Goal: Transaction & Acquisition: Purchase product/service

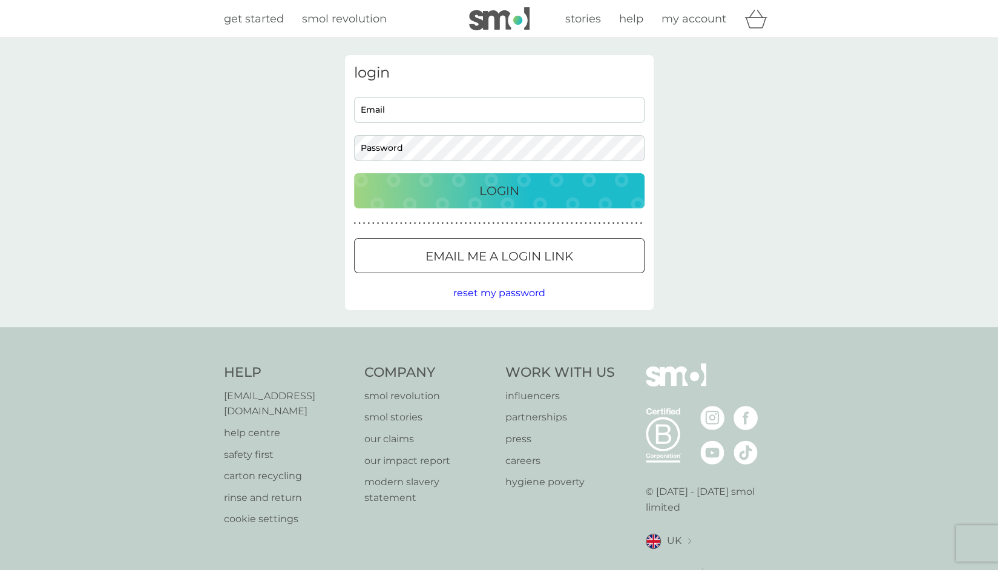
type input "shenali.mendis@gmail.com"
click at [527, 186] on div "Login" at bounding box center [499, 190] width 266 height 19
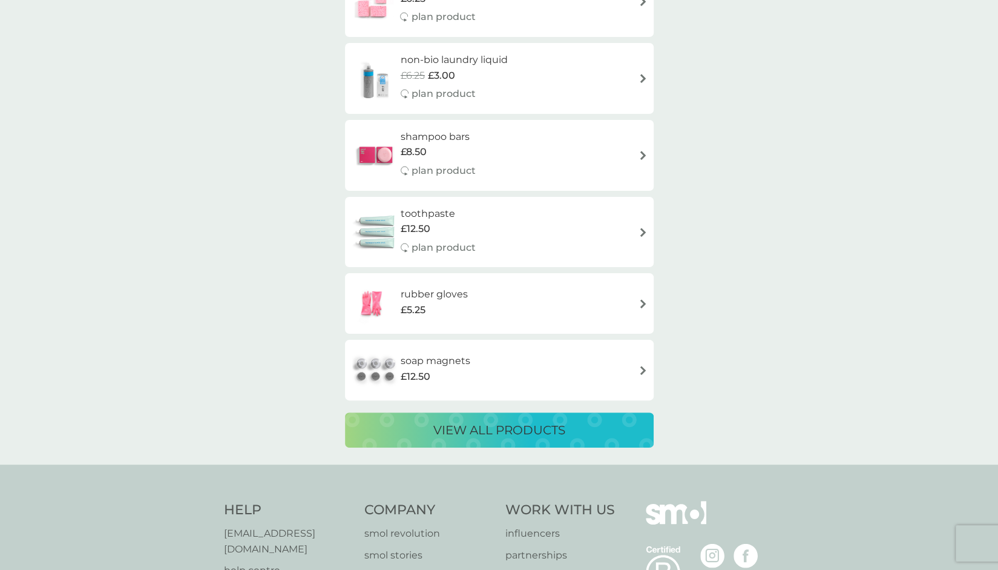
scroll to position [2020, 0]
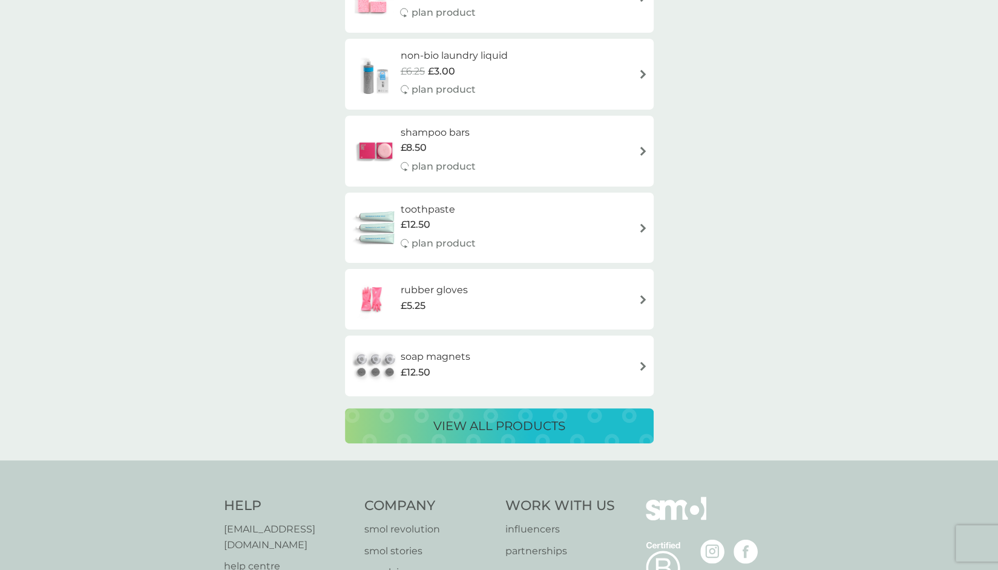
click at [472, 434] on p "view all products" at bounding box center [500, 425] width 132 height 19
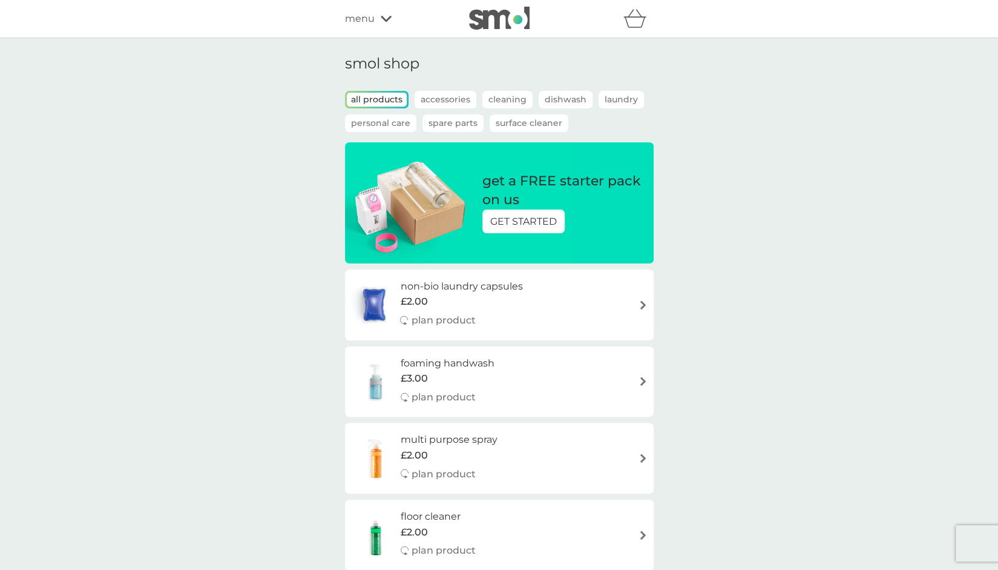
click at [528, 226] on p "GET STARTED" at bounding box center [523, 222] width 67 height 16
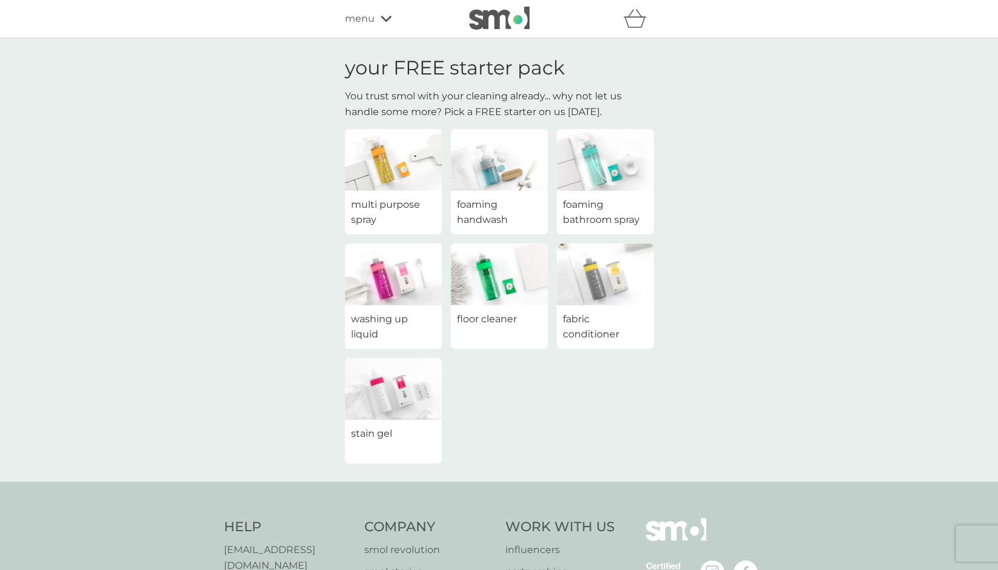
click at [386, 294] on img at bounding box center [393, 274] width 97 height 62
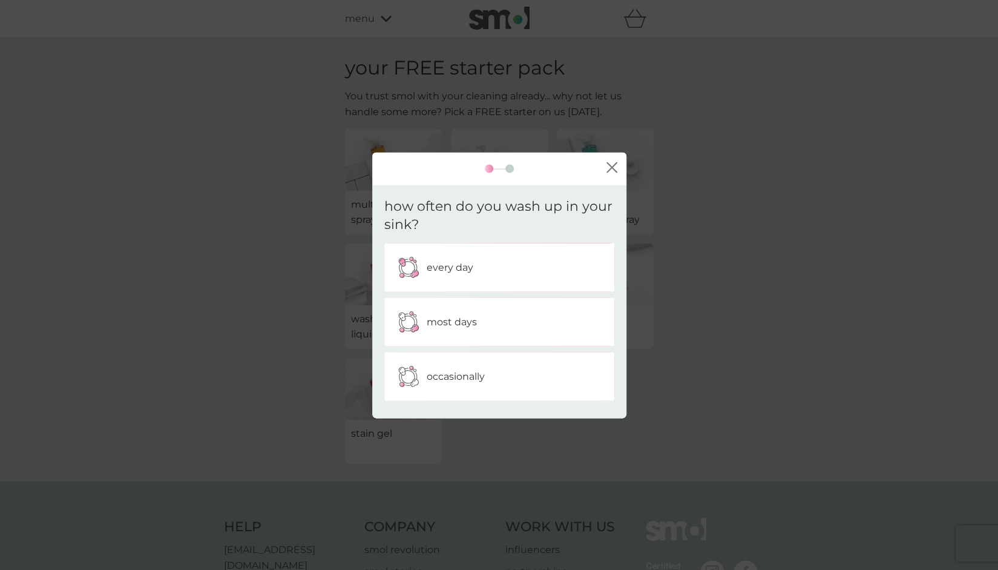
click at [440, 260] on p "every day" at bounding box center [450, 268] width 47 height 16
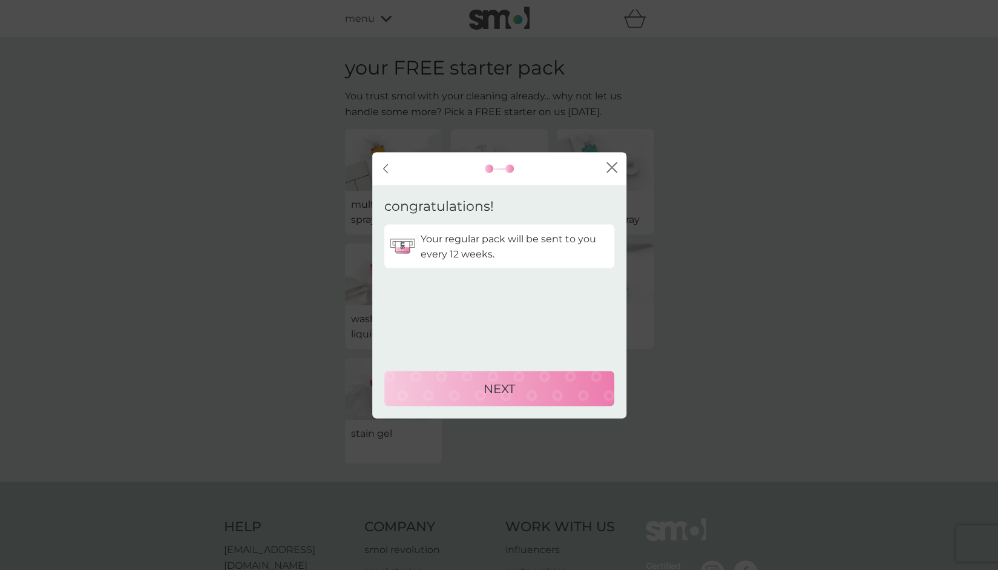
click at [472, 388] on div "NEXT" at bounding box center [500, 387] width 206 height 19
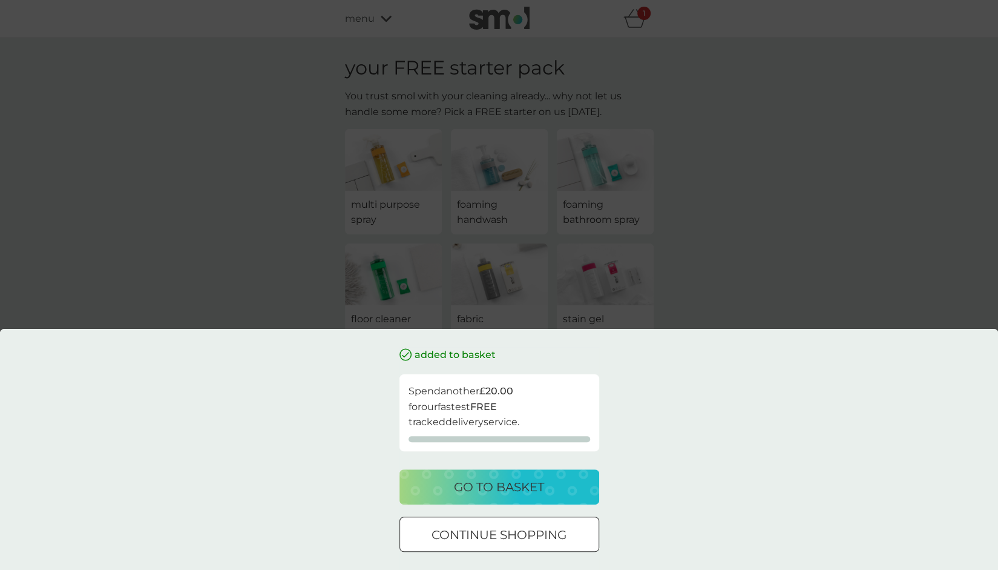
click at [748, 269] on div "added to basket Spend another £20.00 for our fastest FREE tracked delivery serv…" at bounding box center [499, 285] width 998 height 570
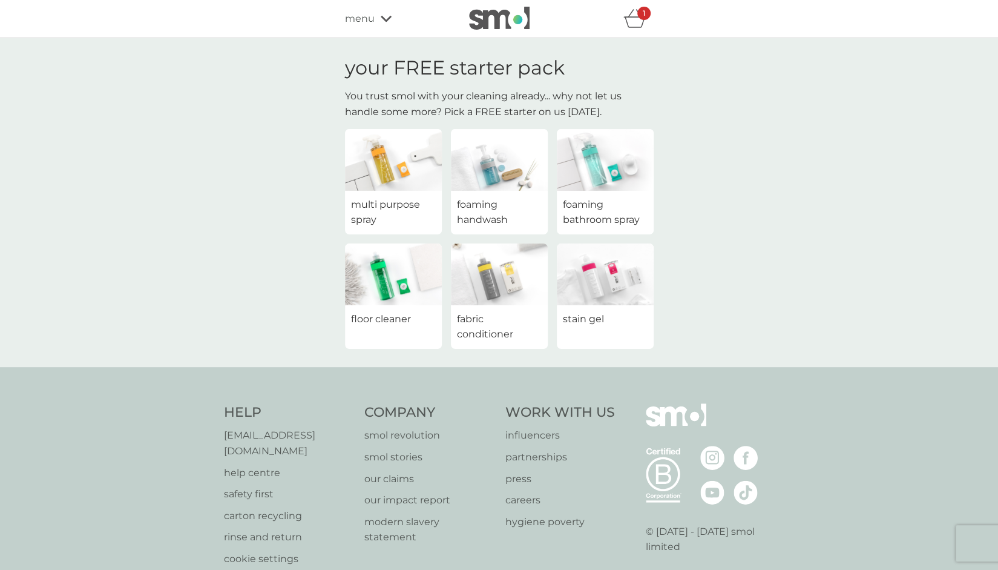
click at [372, 16] on span "menu" at bounding box center [360, 19] width 30 height 16
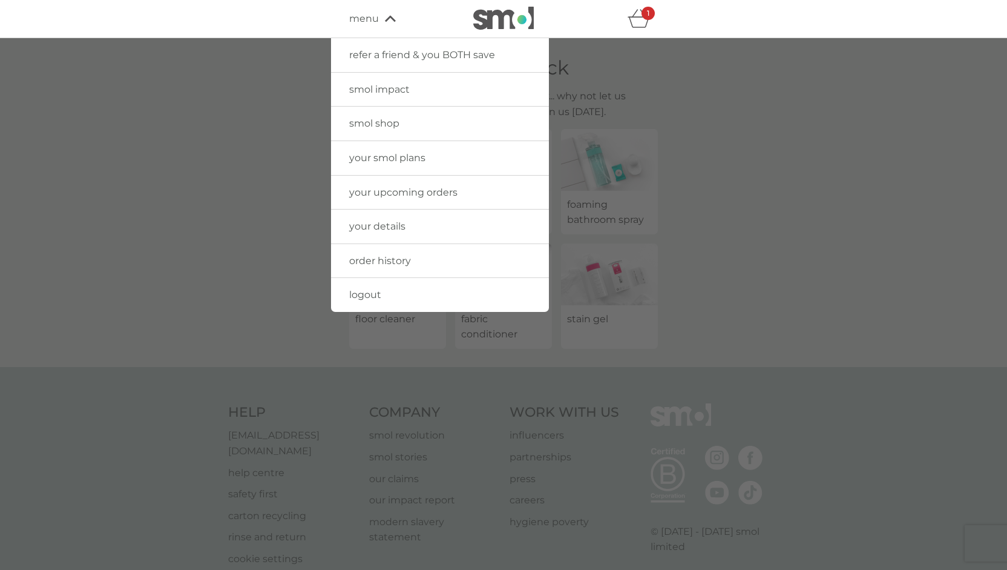
click at [648, 22] on icon "basket" at bounding box center [639, 18] width 23 height 19
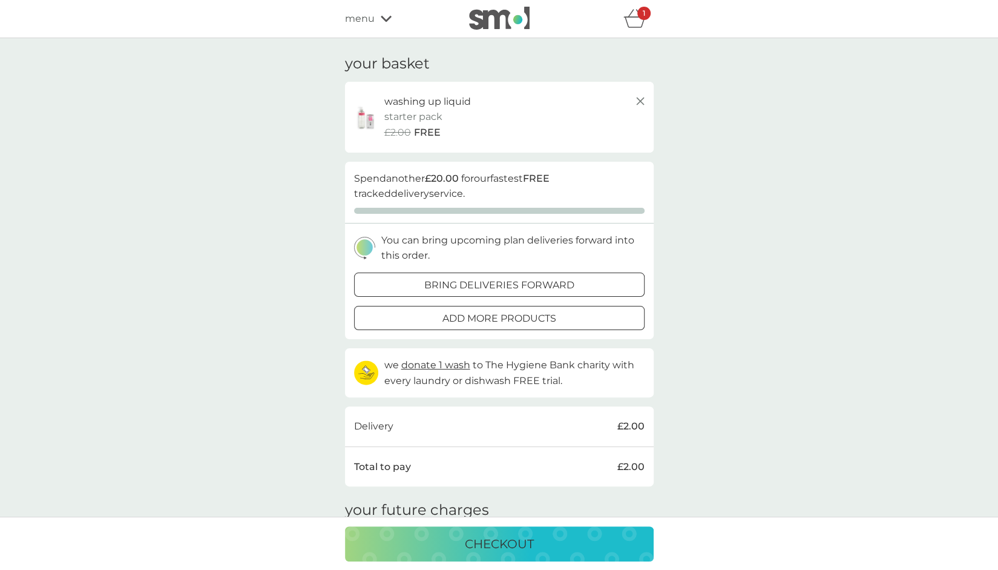
click at [372, 24] on span "menu" at bounding box center [360, 19] width 30 height 16
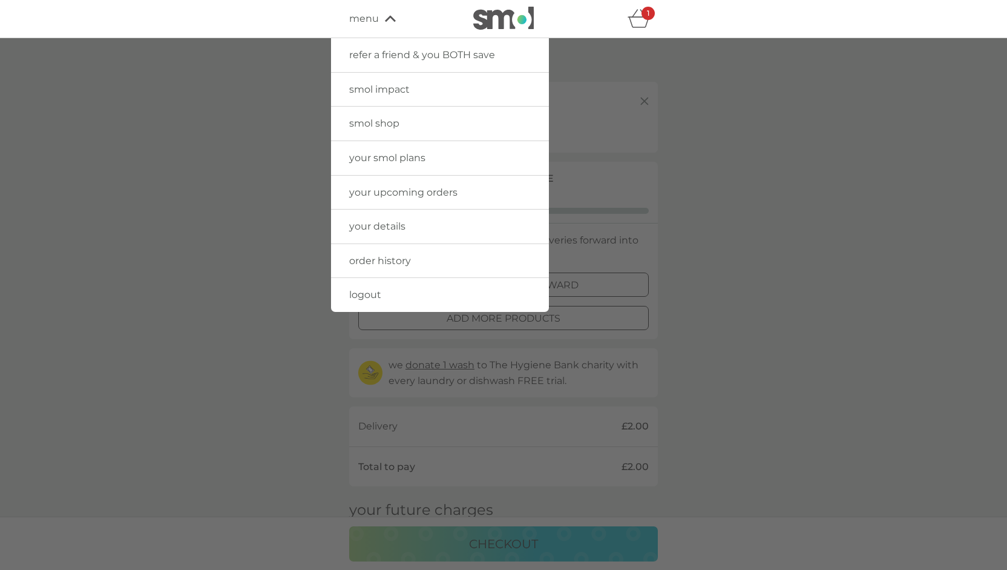
click at [633, 13] on icon "basket" at bounding box center [639, 18] width 23 height 19
click at [423, 252] on link "order history" at bounding box center [440, 261] width 218 height 34
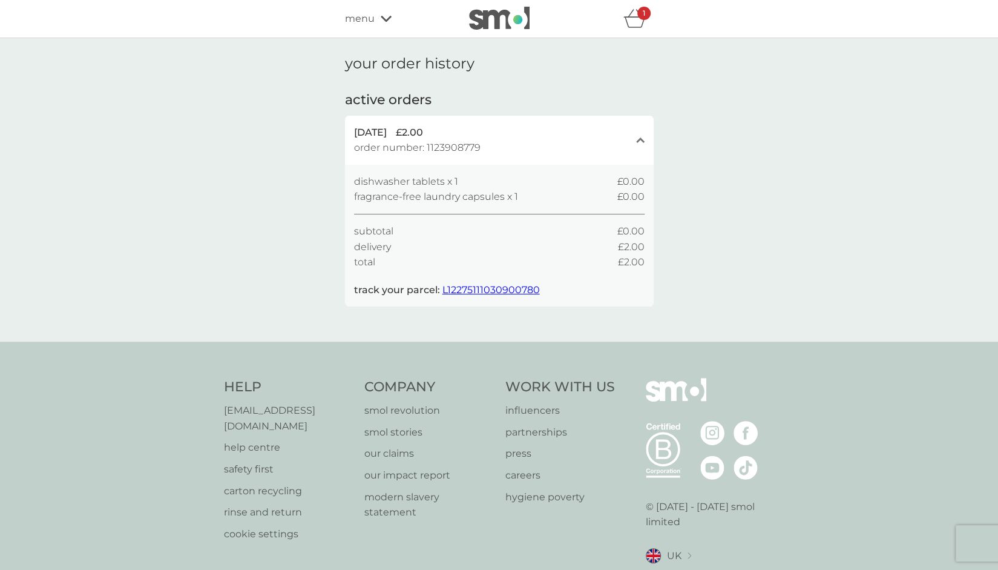
click at [381, 21] on icon at bounding box center [386, 18] width 11 height 7
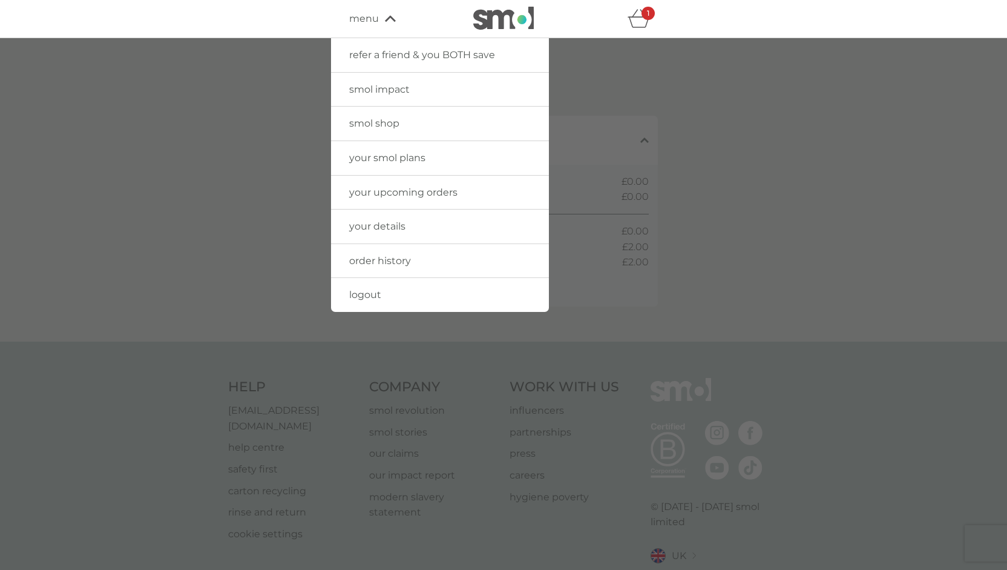
click at [407, 191] on span "your upcoming orders" at bounding box center [403, 192] width 108 height 12
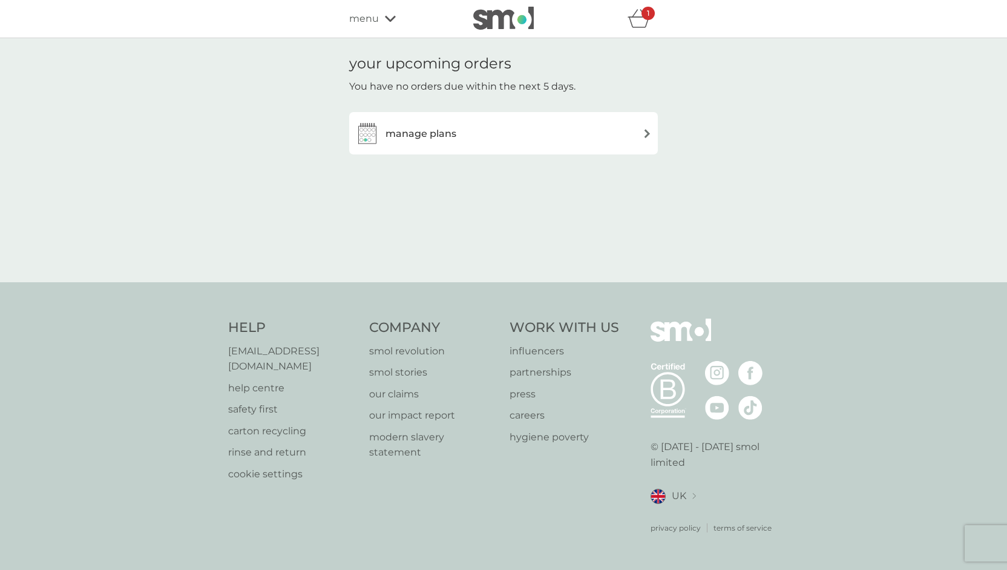
click at [635, 136] on div "manage plans" at bounding box center [503, 133] width 297 height 24
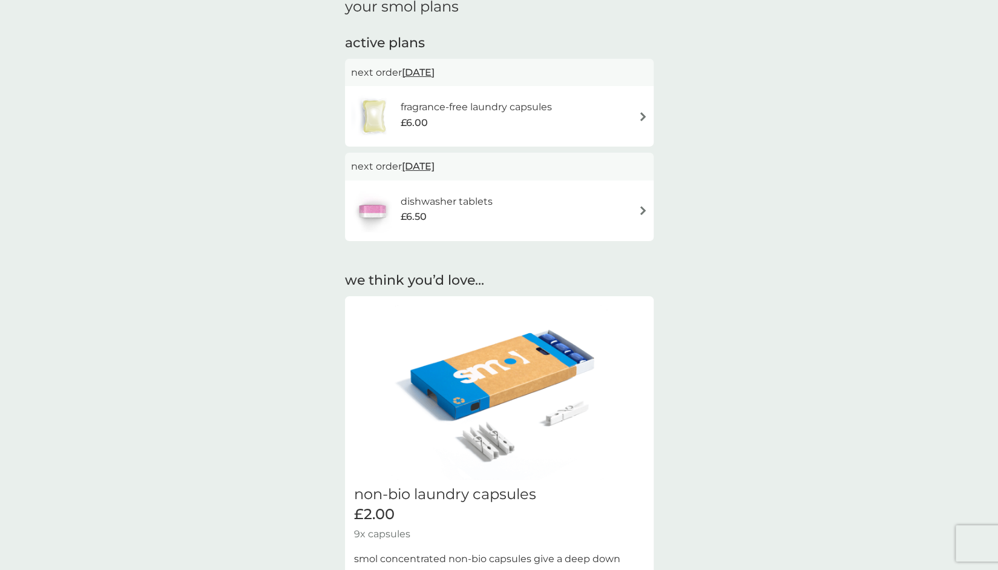
scroll to position [61, 0]
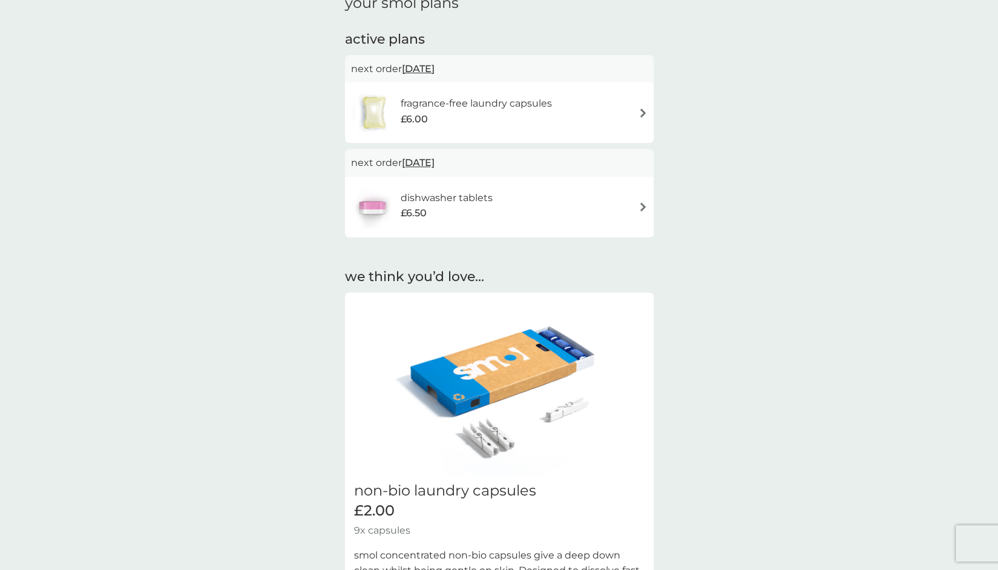
click at [637, 210] on div "dishwasher tablets £6.50" at bounding box center [499, 207] width 297 height 42
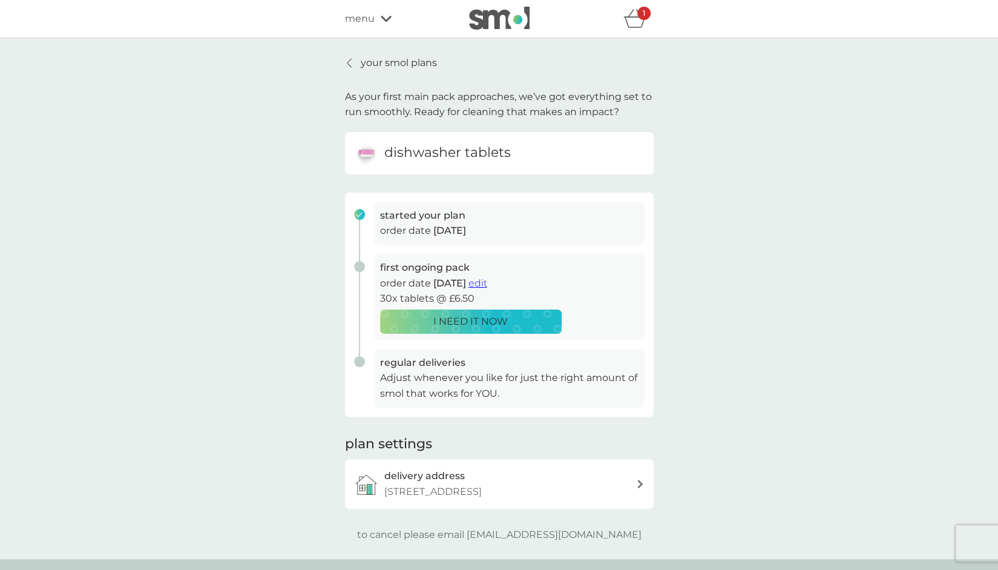
click at [621, 485] on div "delivery address 45 Rutland Road, Harrow, HA1 4JN" at bounding box center [510, 483] width 252 height 31
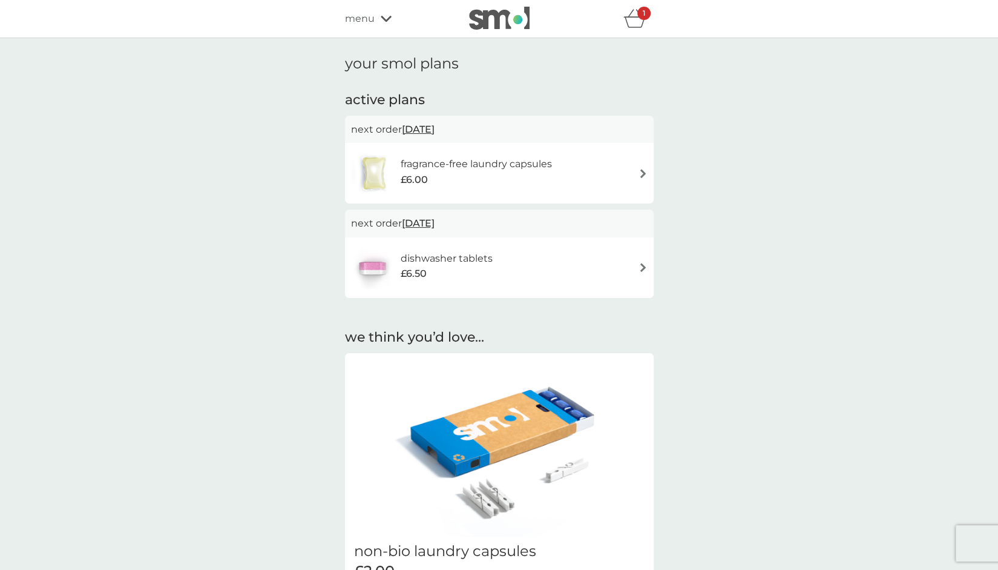
scroll to position [61, 0]
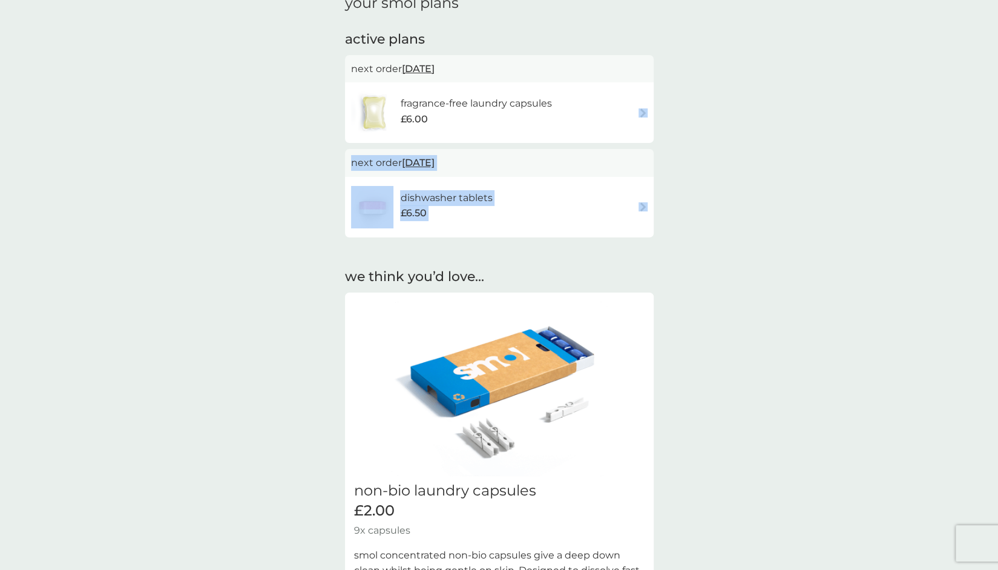
drag, startPoint x: 624, startPoint y: 113, endPoint x: 768, endPoint y: 190, distance: 163.0
click at [768, 190] on div "your smol plans active plans next order 16 Oct 2025 fragrance-free laundry caps…" at bounding box center [499, 330] width 998 height 705
click at [788, 174] on div "your smol plans active plans next order 16 Oct 2025 fragrance-free laundry caps…" at bounding box center [499, 330] width 998 height 705
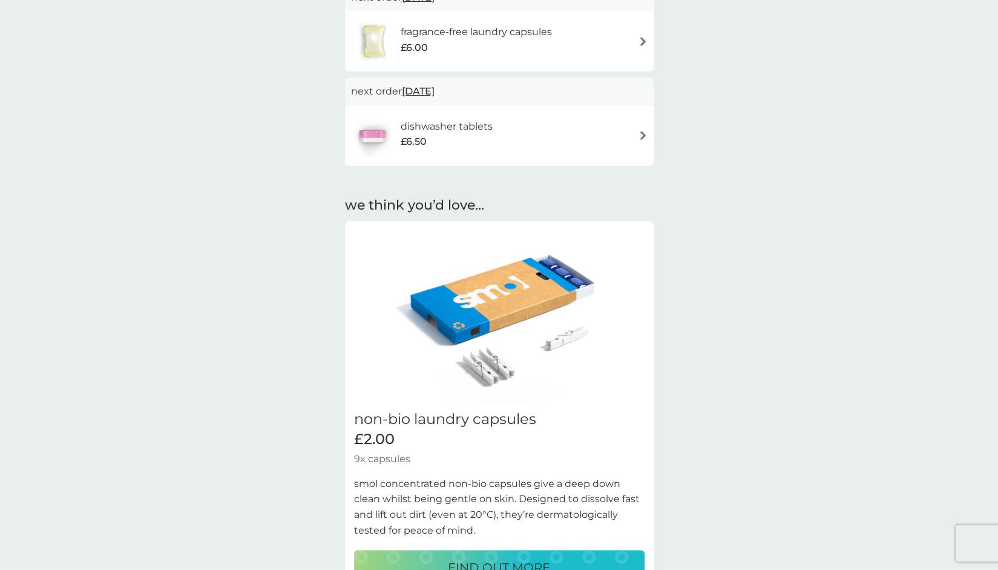
scroll to position [424, 0]
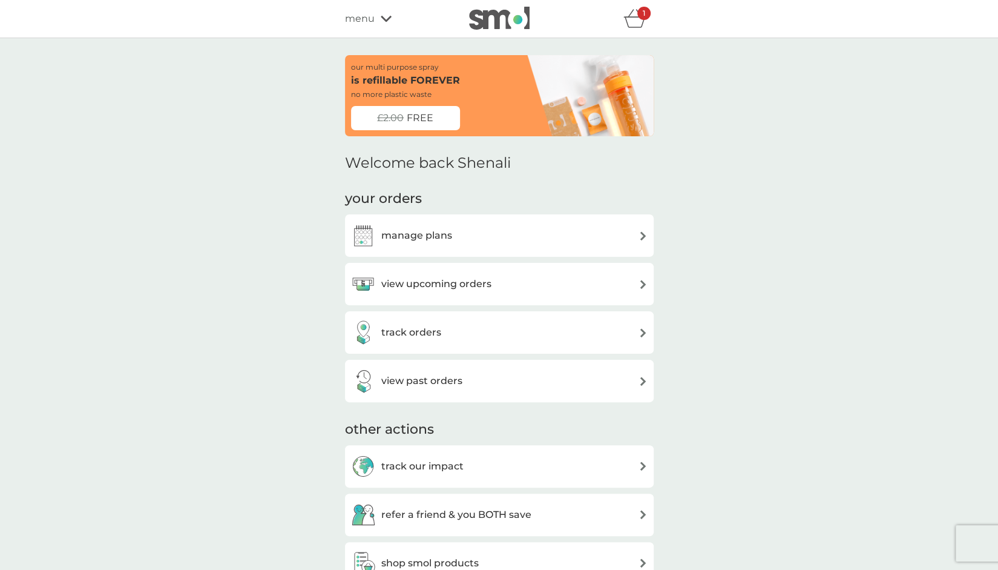
click at [413, 122] on span "FREE" at bounding box center [420, 118] width 27 height 16
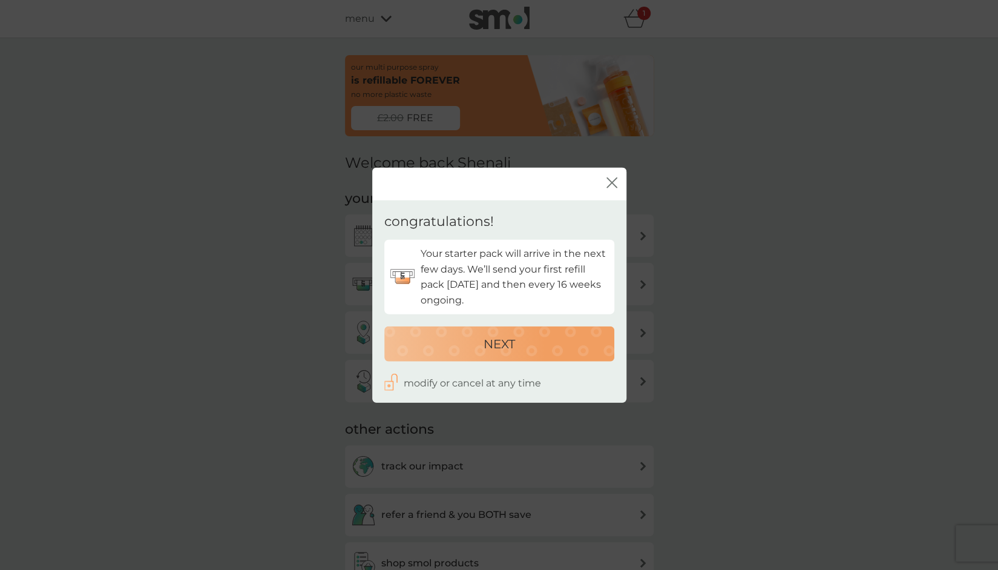
click at [615, 182] on icon "close" at bounding box center [612, 182] width 11 height 11
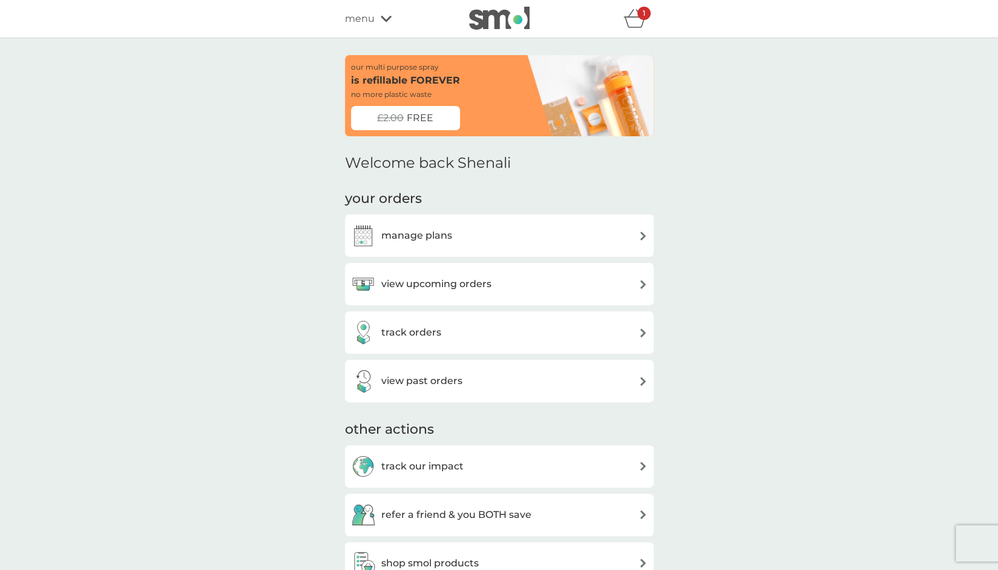
click at [504, 382] on div "view past orders" at bounding box center [499, 381] width 297 height 24
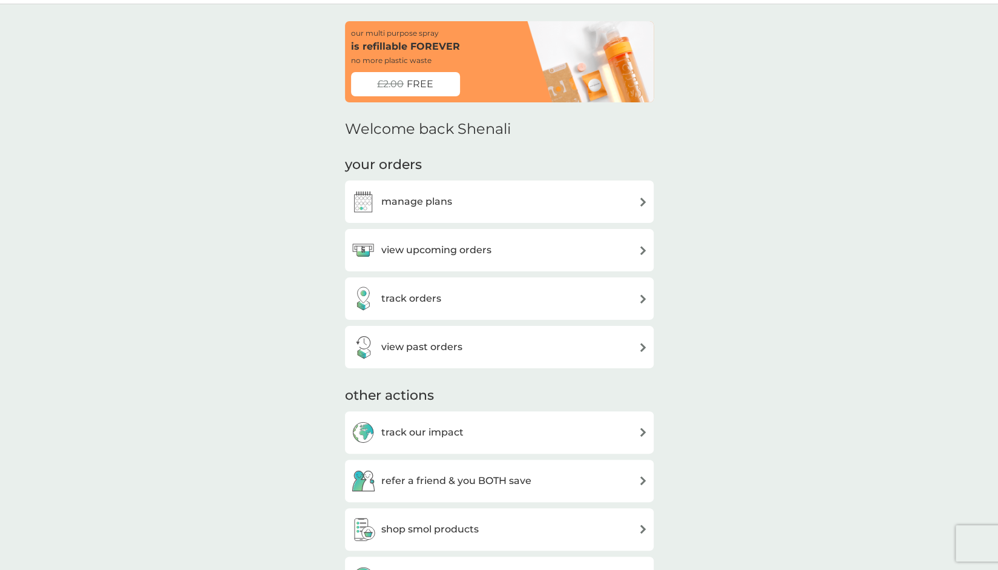
scroll to position [61, 0]
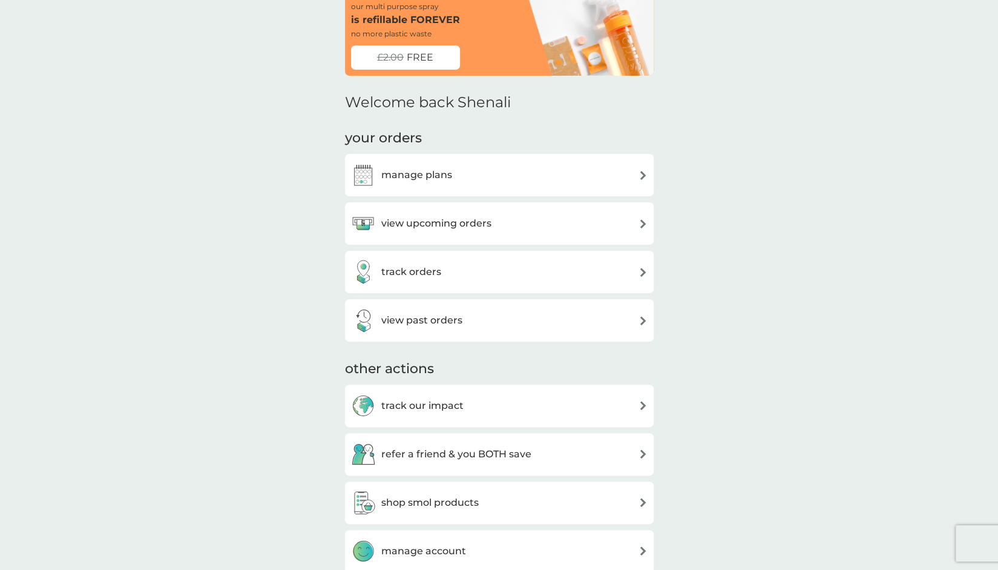
click at [562, 217] on div "view upcoming orders" at bounding box center [499, 223] width 297 height 24
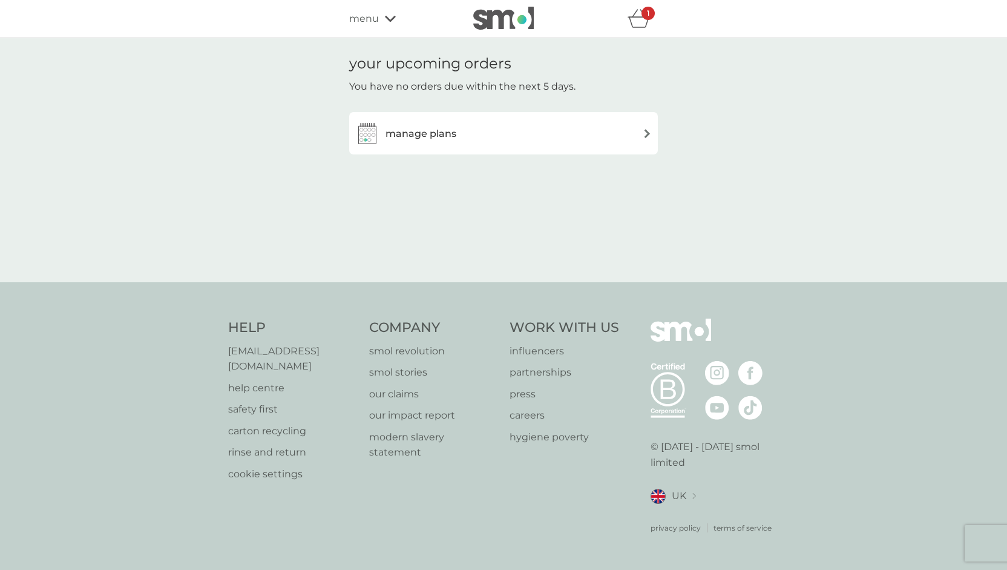
click at [560, 134] on div "manage plans" at bounding box center [503, 133] width 297 height 24
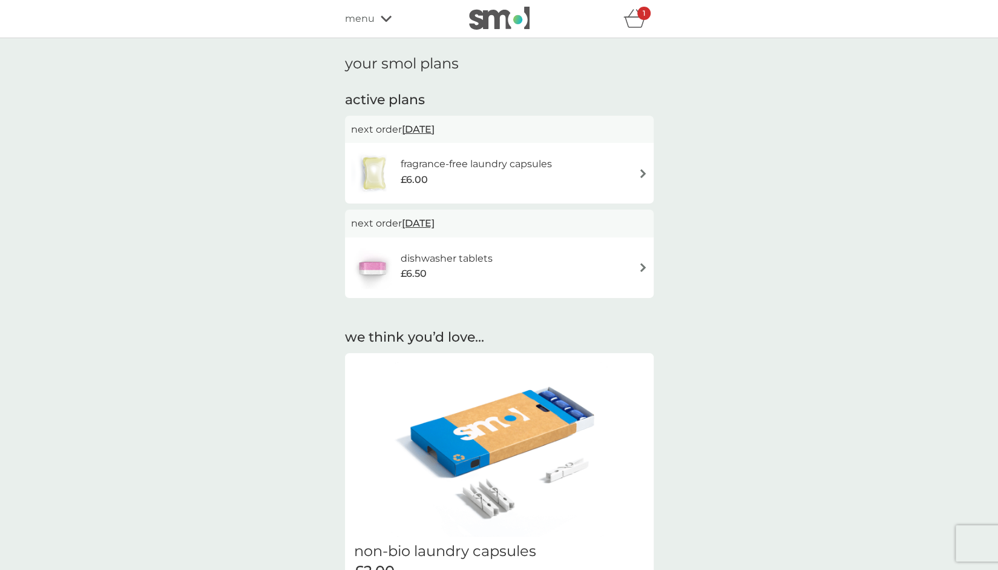
click at [435, 124] on span "[DATE]" at bounding box center [418, 129] width 33 height 24
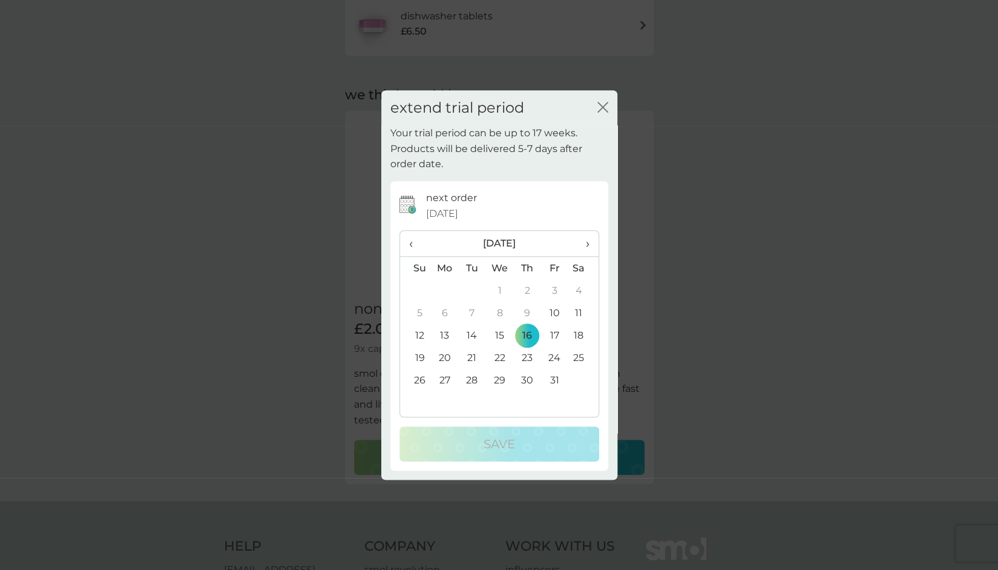
scroll to position [445, 0]
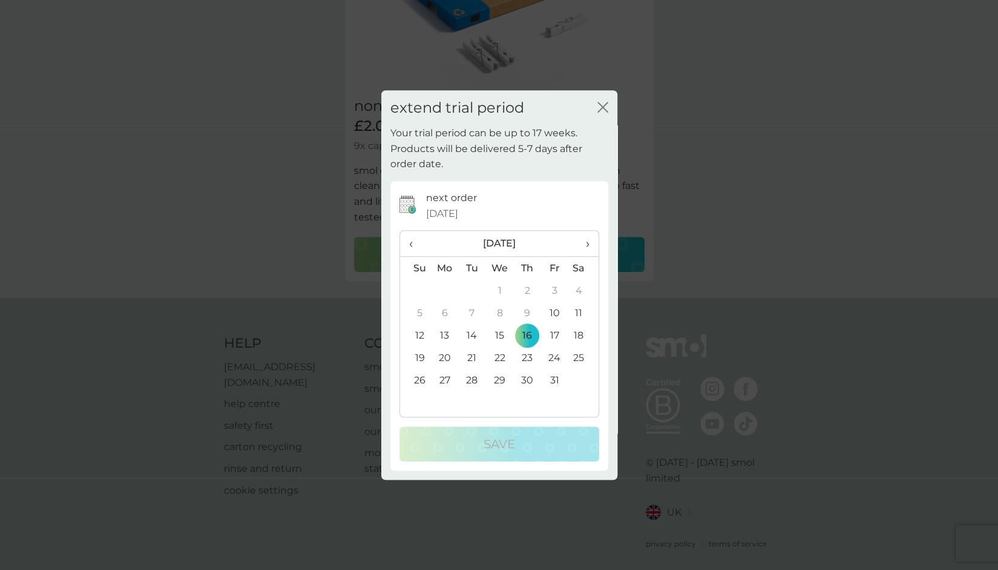
click at [607, 110] on icon "close" at bounding box center [603, 107] width 11 height 11
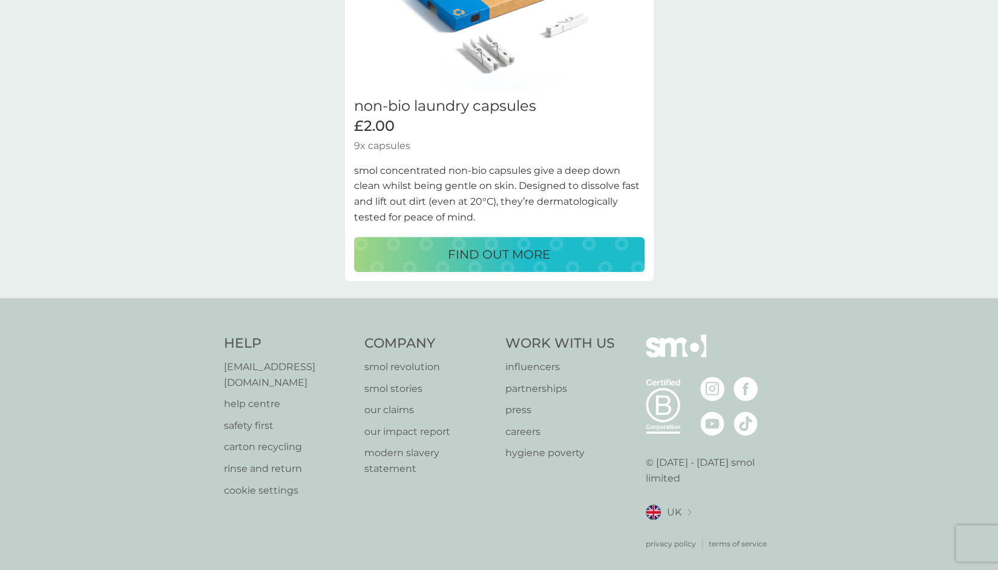
click at [256, 396] on p "help centre" at bounding box center [288, 404] width 129 height 16
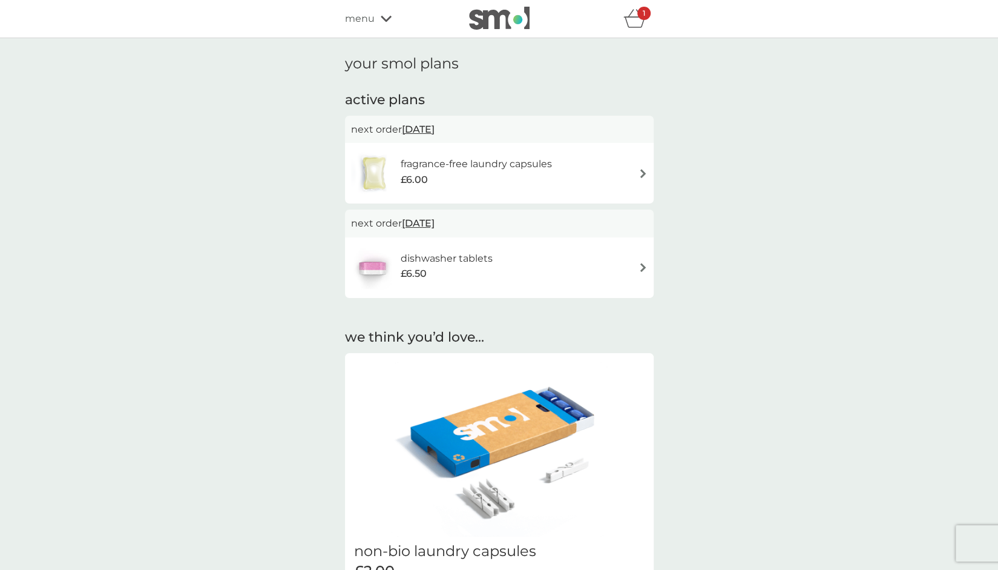
click at [389, 98] on h2 "active plans" at bounding box center [499, 100] width 309 height 19
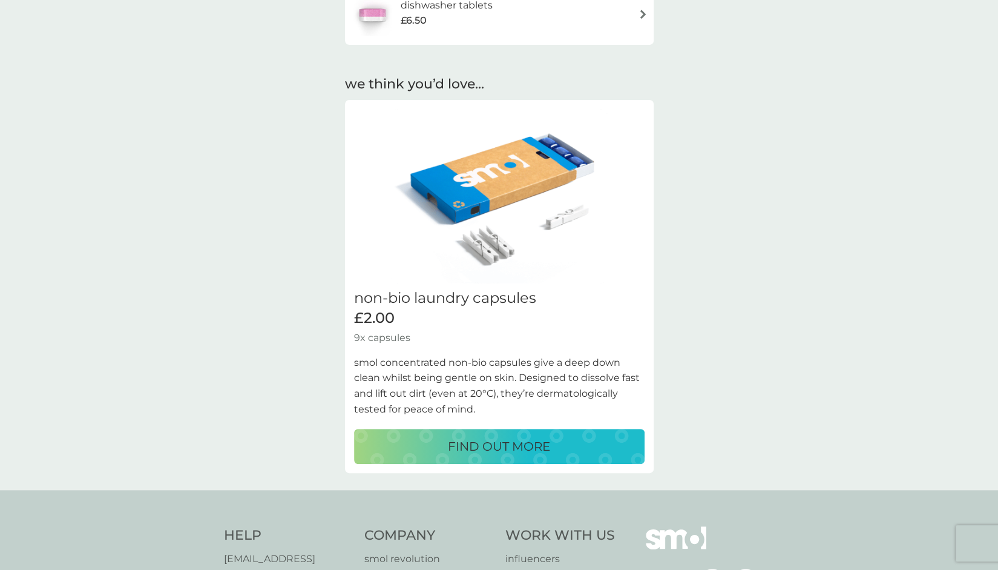
scroll to position [363, 0]
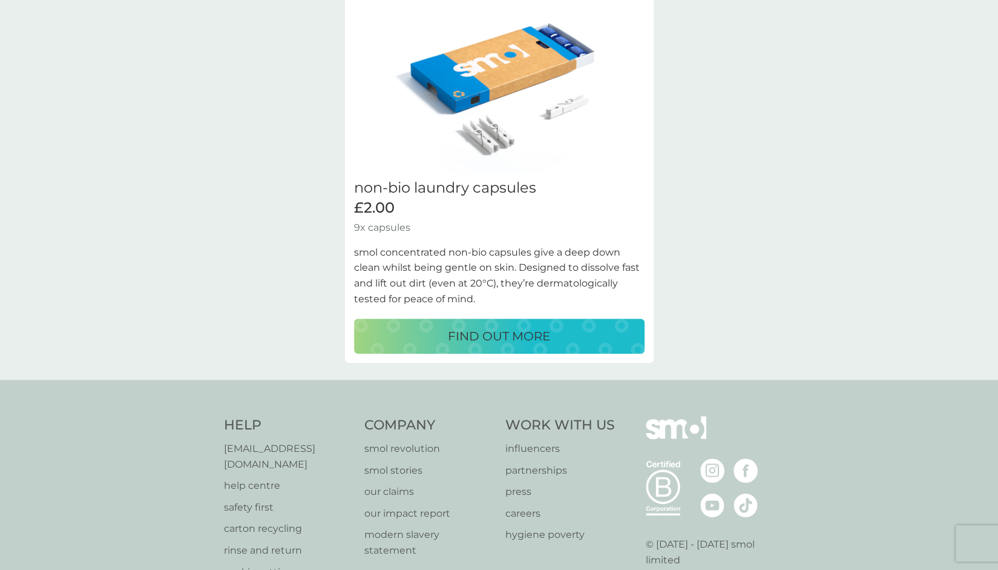
drag, startPoint x: 542, startPoint y: 340, endPoint x: 546, endPoint y: 350, distance: 10.3
click at [542, 341] on p "FIND OUT MORE" at bounding box center [499, 335] width 102 height 19
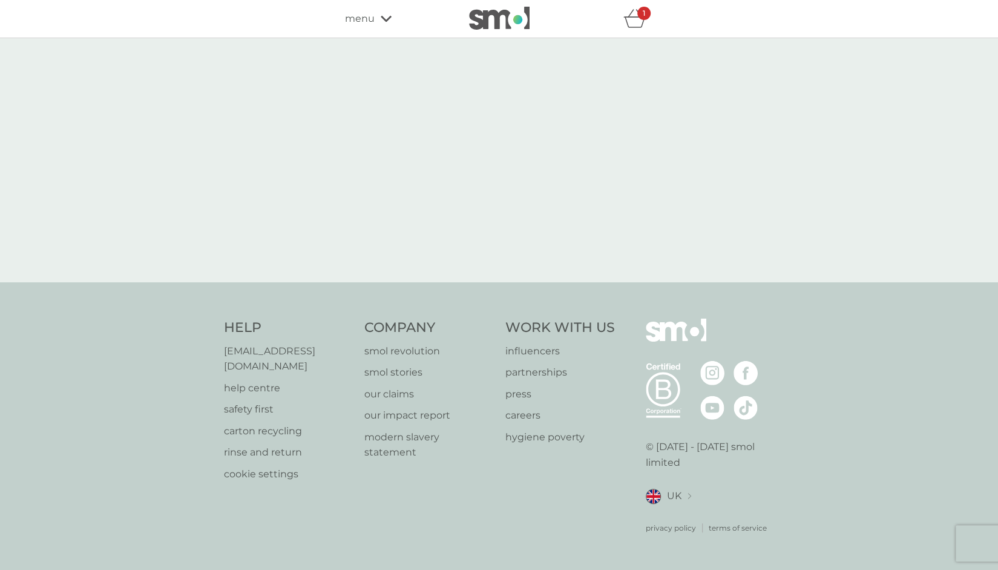
select select "42"
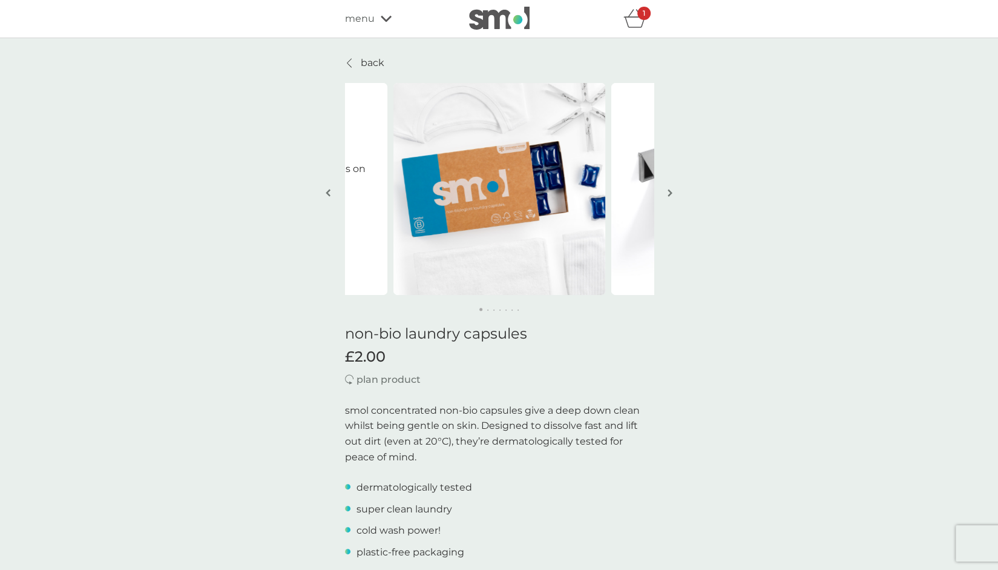
scroll to position [363, 0]
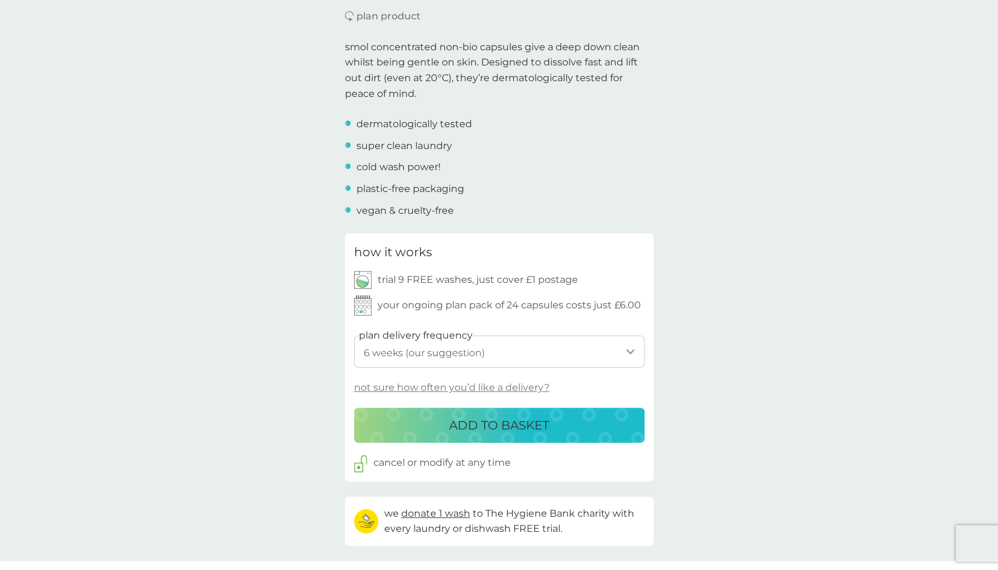
click at [478, 354] on select "1 week 2 weeks 3 weeks 4 weeks 5 weeks 6 weeks (our suggestion) 7 weeks 8 weeks…" at bounding box center [499, 351] width 291 height 32
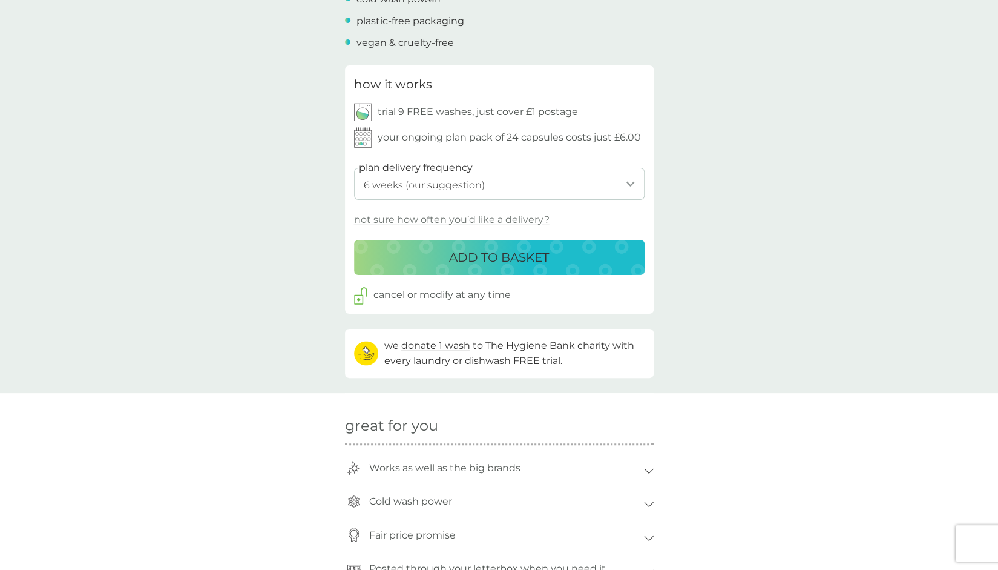
scroll to position [545, 0]
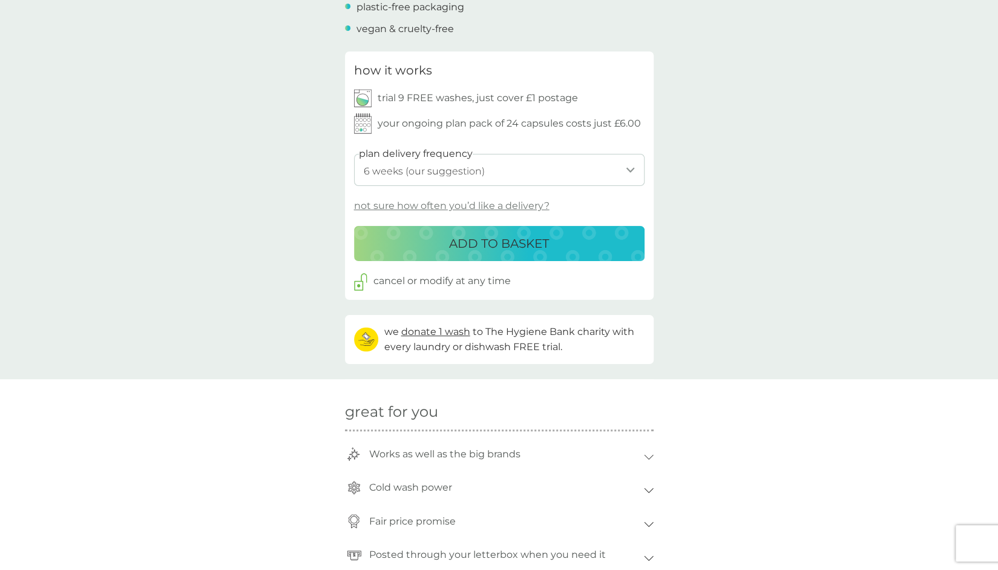
click at [480, 171] on select "1 week 2 weeks 3 weeks 4 weeks 5 weeks 6 weeks (our suggestion) 7 weeks 8 weeks…" at bounding box center [499, 170] width 291 height 32
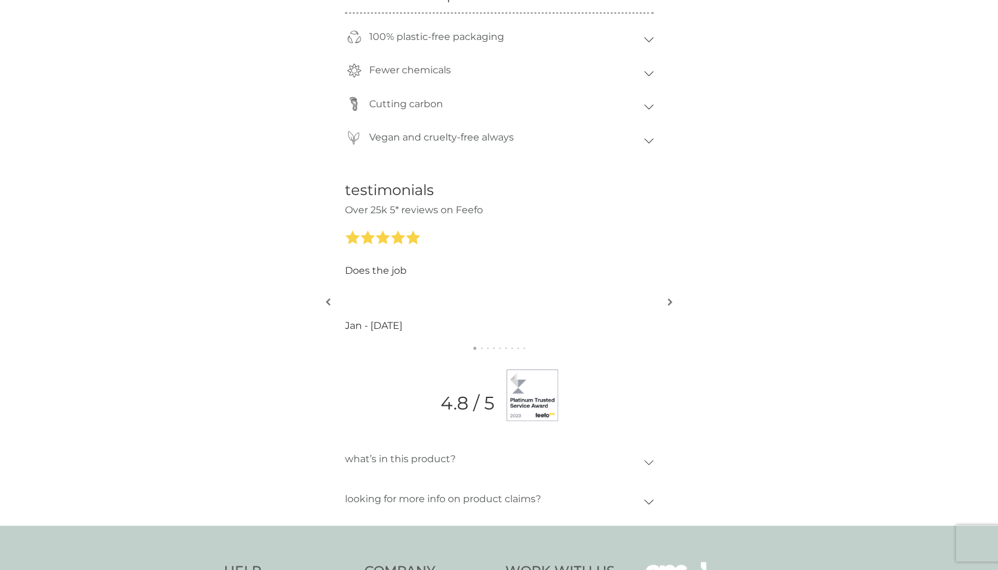
scroll to position [1179, 0]
